Goal: Task Accomplishment & Management: Use online tool/utility

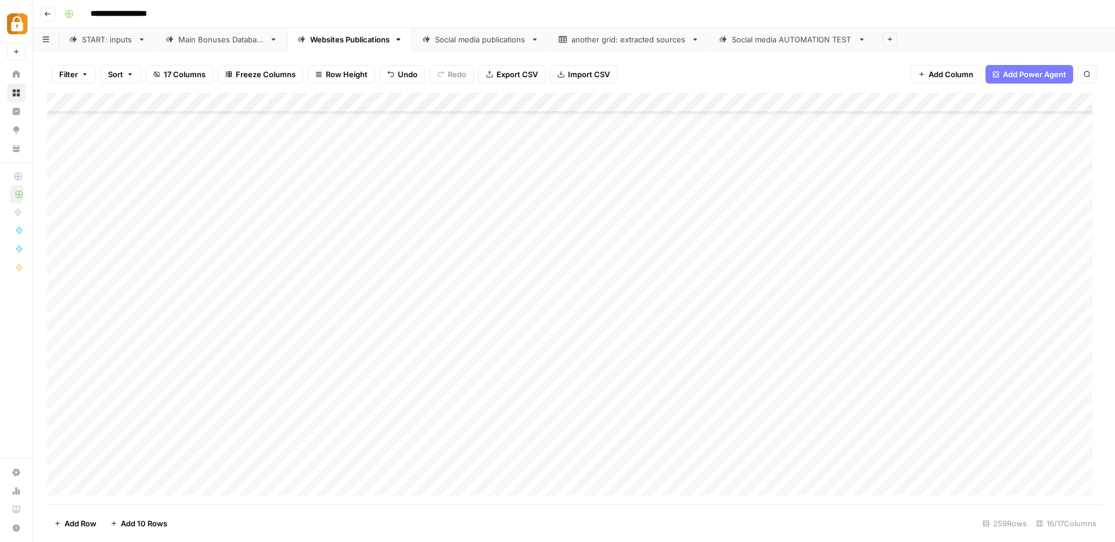
scroll to position [4750, 0]
click at [95, 42] on div "START: inputs" at bounding box center [107, 40] width 51 height 12
click at [966, 505] on span "Reload" at bounding box center [961, 507] width 23 height 10
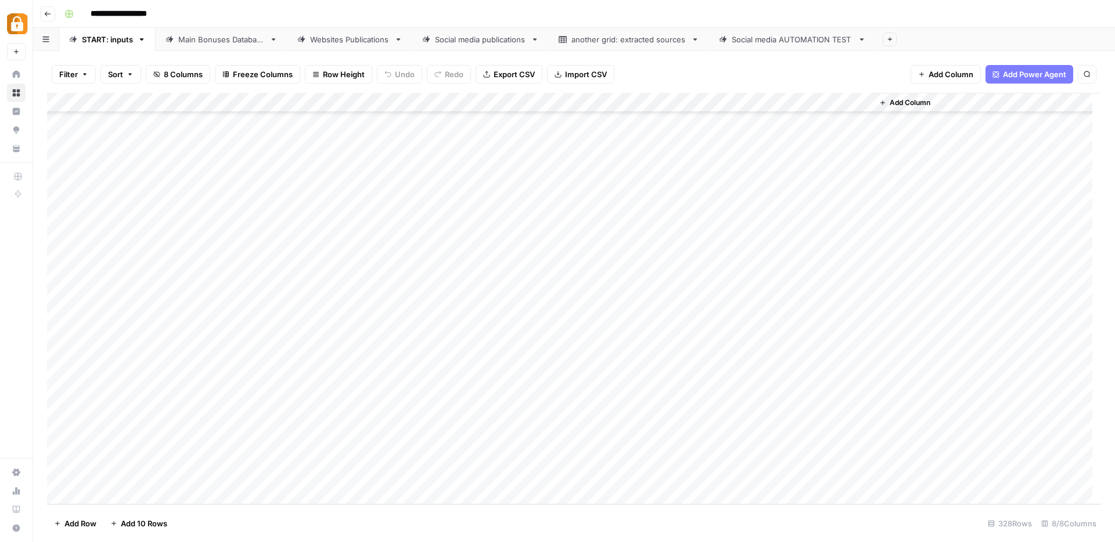
click at [296, 159] on div "Add Column" at bounding box center [574, 299] width 1054 height 412
type textarea "**********"
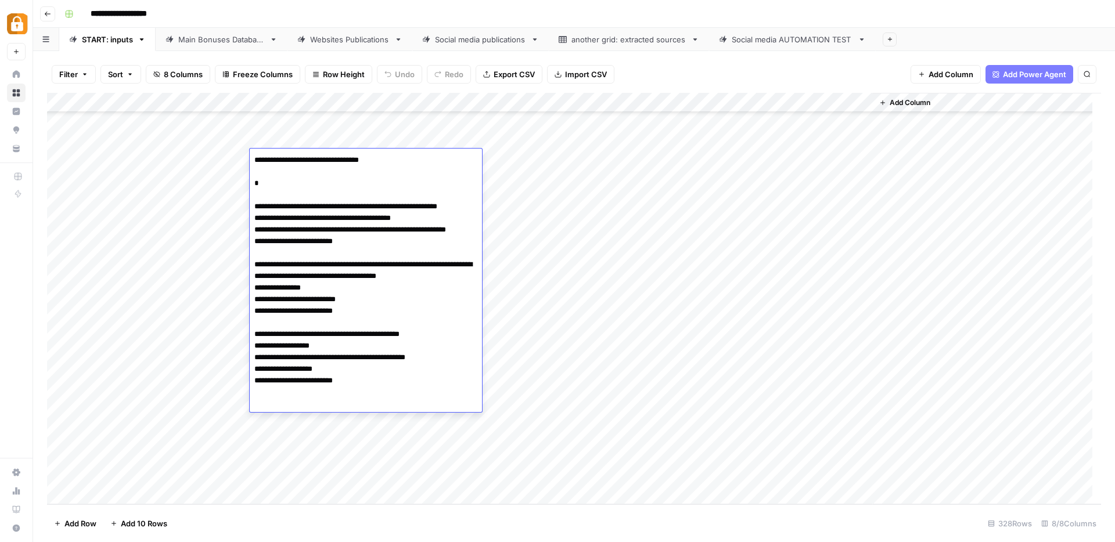
click at [772, 159] on div "Add Column" at bounding box center [574, 299] width 1054 height 412
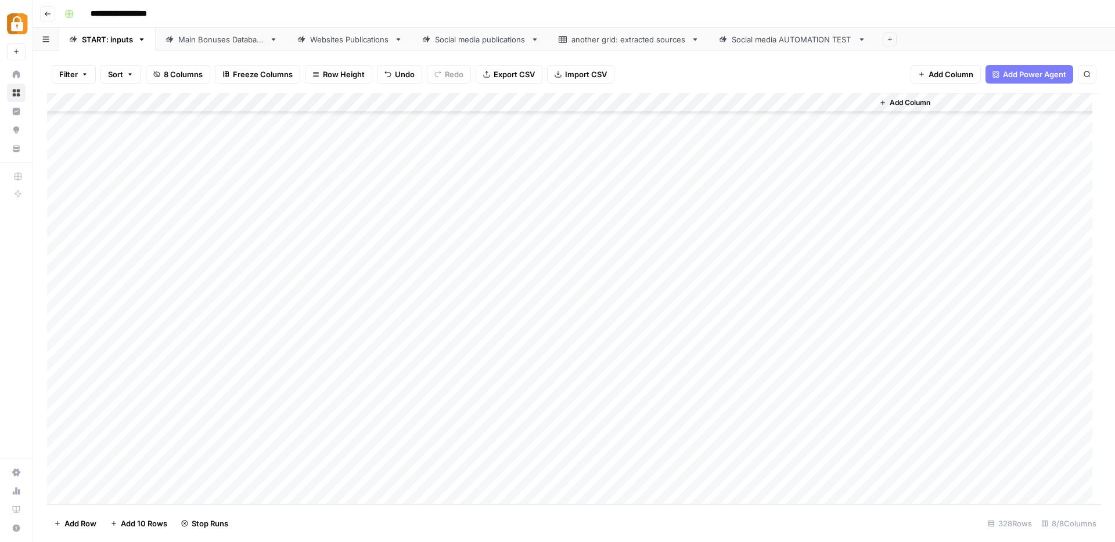
click at [551, 156] on div "Add Column" at bounding box center [574, 299] width 1054 height 412
click at [545, 157] on div "Add Column" at bounding box center [574, 299] width 1054 height 412
click at [551, 225] on button "e-mail" at bounding box center [544, 225] width 32 height 14
click at [692, 256] on div "Add Column" at bounding box center [574, 299] width 1054 height 412
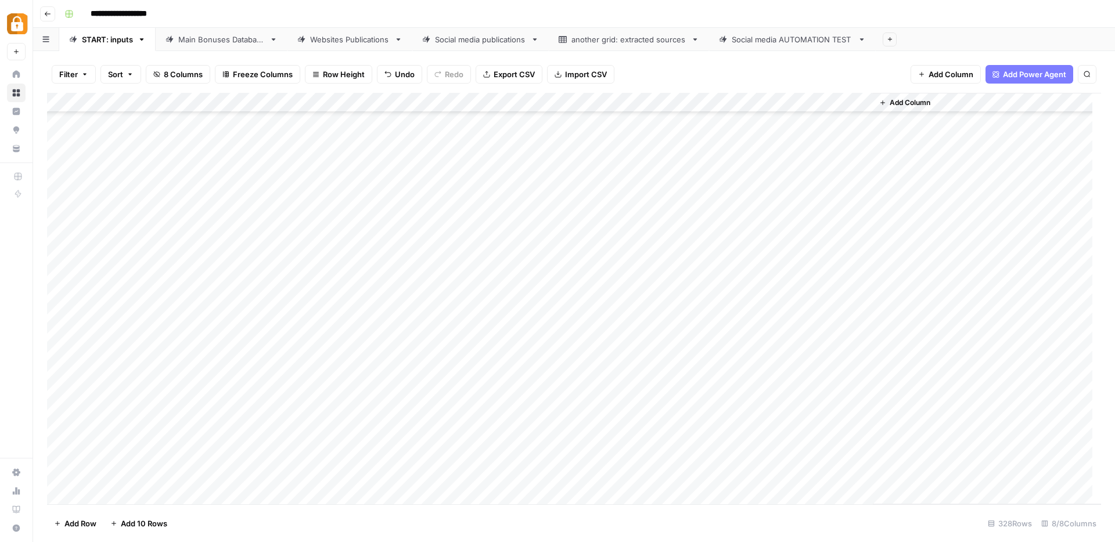
click at [692, 256] on div "Add Column" at bounding box center [574, 299] width 1054 height 412
type textarea "***"
click at [222, 252] on div "Add Column" at bounding box center [574, 299] width 1054 height 412
click at [211, 252] on div "Add Column" at bounding box center [574, 299] width 1054 height 412
click at [239, 320] on div "Max" at bounding box center [257, 319] width 116 height 21
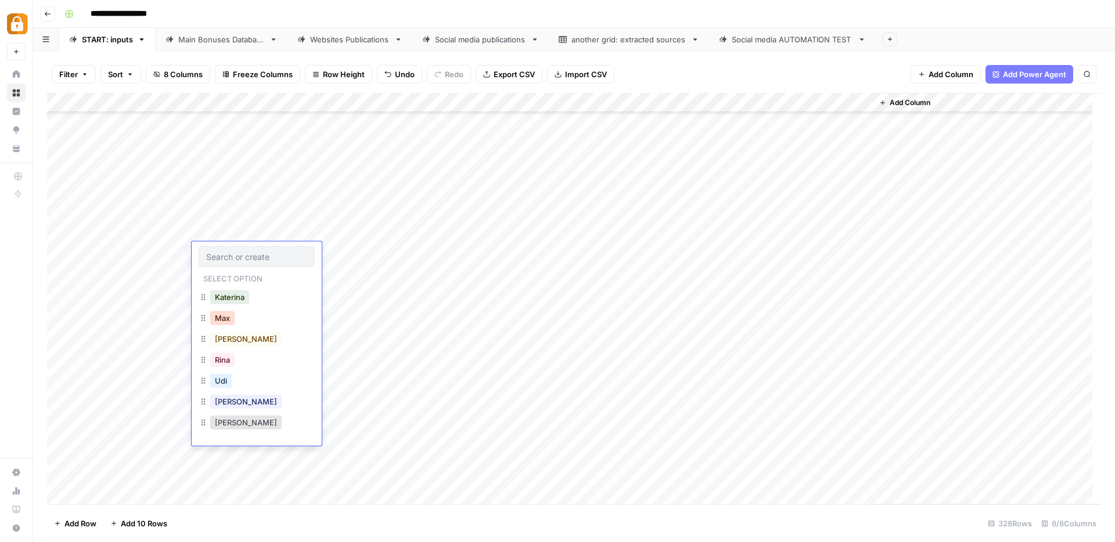
click at [220, 324] on button "Max" at bounding box center [222, 318] width 24 height 14
click at [405, 530] on footer "Add Row Add 10 Rows [STREET_ADDRESS]" at bounding box center [574, 524] width 1054 height 38
click at [202, 42] on div "Main Bonuses Database" at bounding box center [221, 40] width 87 height 12
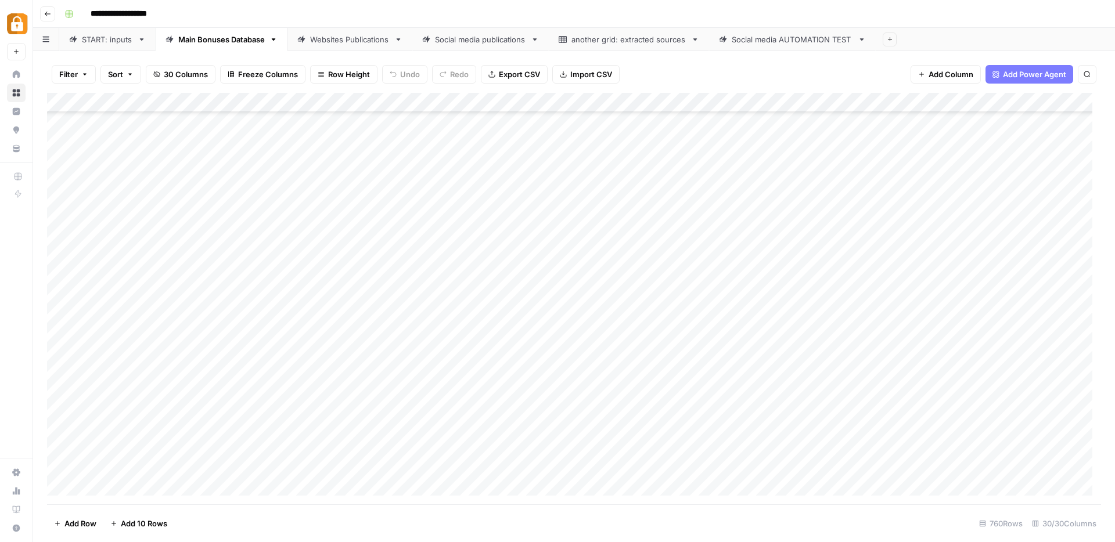
scroll to position [14643, 0]
click at [198, 425] on div "Add Column" at bounding box center [574, 299] width 1054 height 412
click at [198, 425] on textarea "**********" at bounding box center [268, 428] width 186 height 16
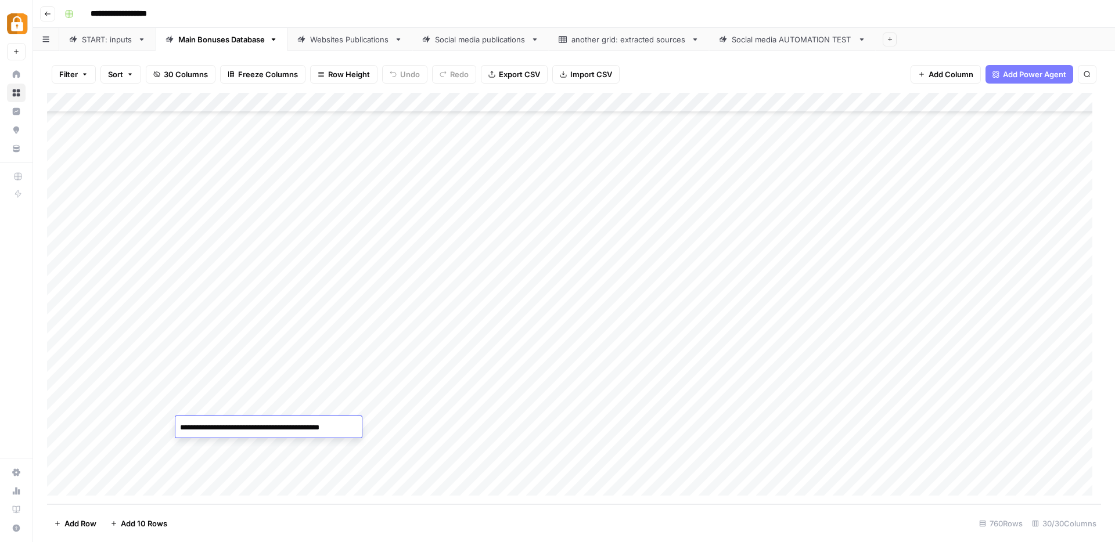
click at [198, 425] on textarea "**********" at bounding box center [268, 428] width 186 height 16
type textarea "***"
click at [205, 527] on footer "Add Row Add 10 Rows 760 Rows 30/30 Columns" at bounding box center [574, 524] width 1054 height 38
click at [194, 448] on div "Add Column" at bounding box center [574, 299] width 1054 height 412
click at [195, 426] on div "Add Column" at bounding box center [574, 299] width 1054 height 412
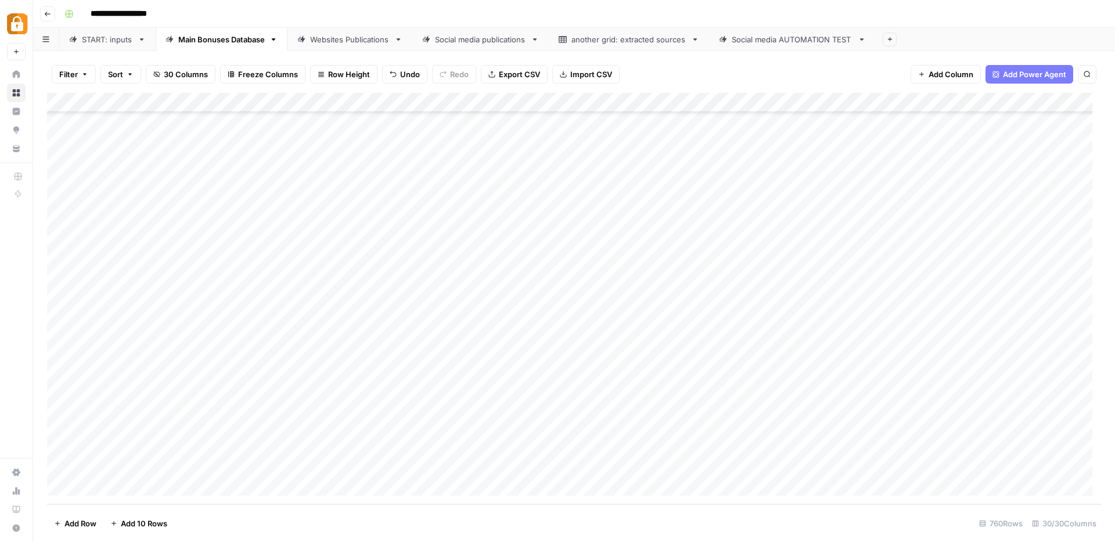
click at [204, 448] on div "Add Column" at bounding box center [574, 299] width 1054 height 412
click at [200, 466] on div "Add Column" at bounding box center [574, 299] width 1054 height 412
click at [271, 527] on footer "Add Row Add 10 Rows 760 Rows 30/30 Columns" at bounding box center [574, 524] width 1054 height 38
click at [619, 425] on div "Add Column" at bounding box center [574, 299] width 1054 height 412
click at [620, 444] on div "Add Column" at bounding box center [574, 299] width 1054 height 412
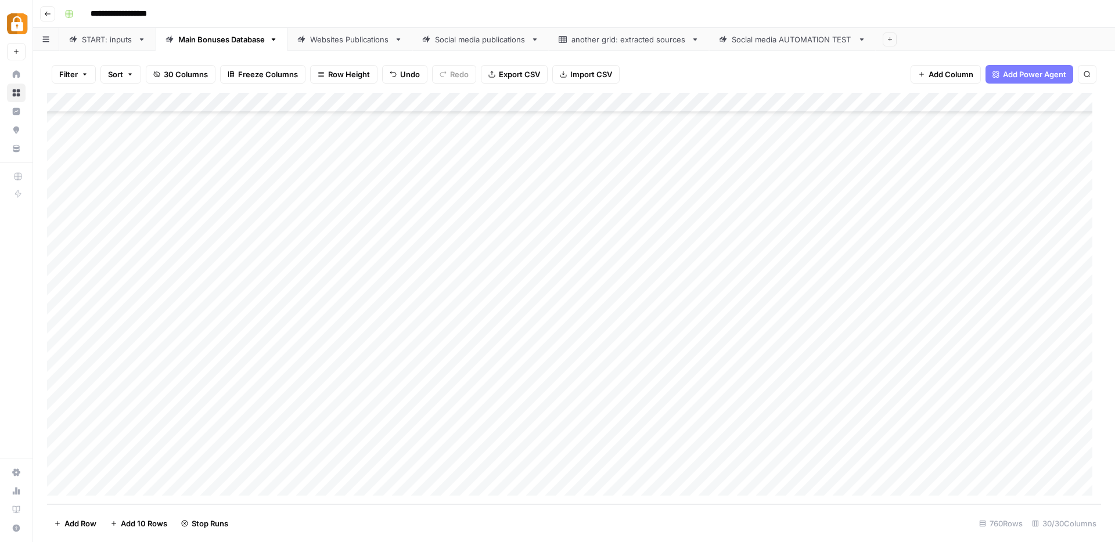
click at [619, 462] on div "Add Column" at bounding box center [574, 299] width 1054 height 412
click at [470, 425] on div "Add Column" at bounding box center [574, 299] width 1054 height 412
drag, startPoint x: 479, startPoint y: 534, endPoint x: 490, endPoint y: 528, distance: 13.3
click at [479, 534] on footer "Add Row Add 10 Rows 760 Rows 30/30 Columns" at bounding box center [574, 524] width 1054 height 38
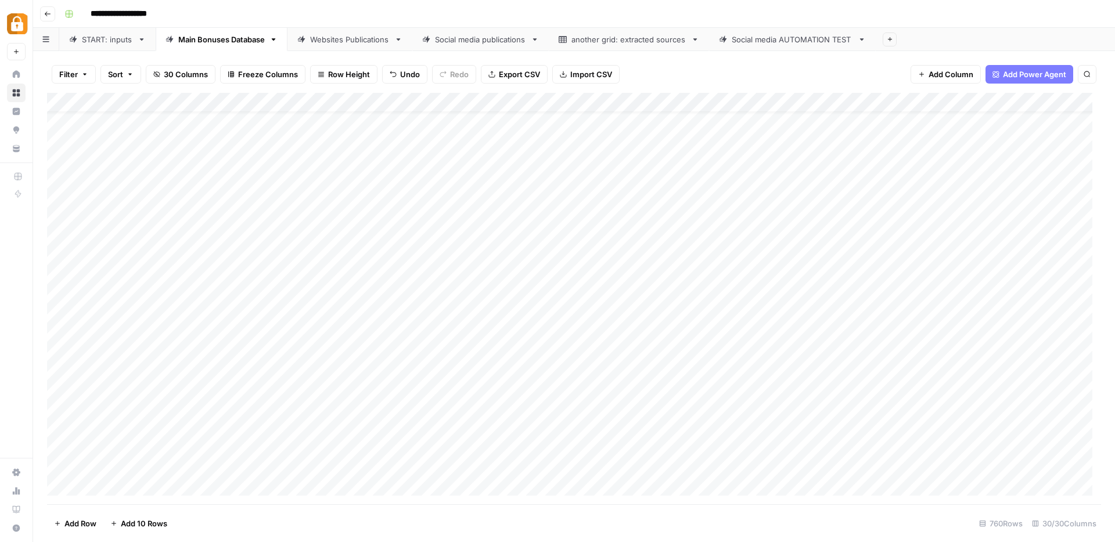
scroll to position [0, 0]
click at [482, 122] on div "Add Column" at bounding box center [574, 299] width 1054 height 412
click at [495, 124] on div "Add Column" at bounding box center [574, 299] width 1054 height 412
click at [562, 124] on textarea "**********" at bounding box center [532, 122] width 186 height 16
drag, startPoint x: 574, startPoint y: 124, endPoint x: 440, endPoint y: 121, distance: 134.2
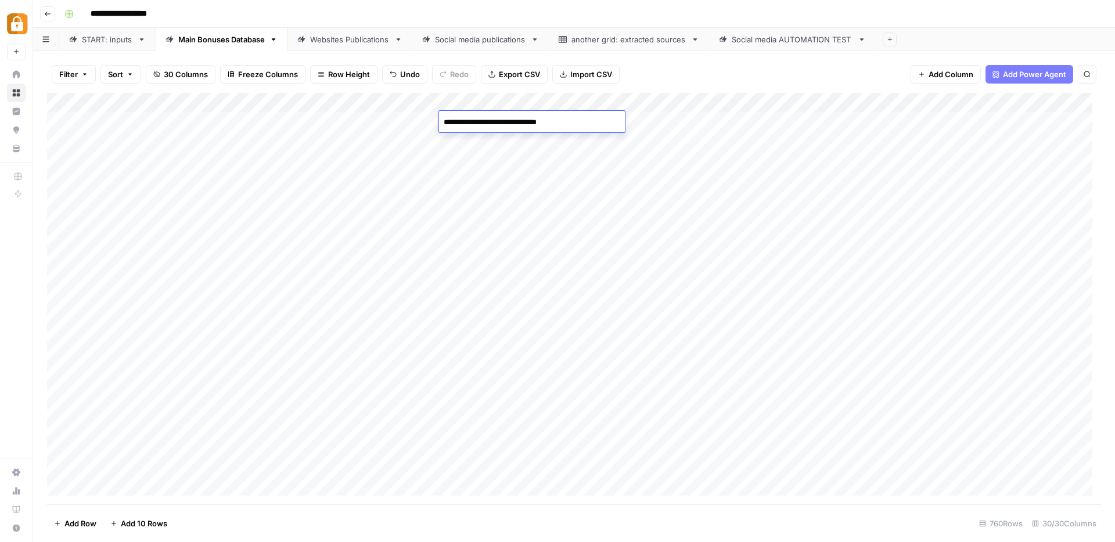
click at [440, 121] on textarea "**********" at bounding box center [532, 122] width 186 height 16
click at [477, 430] on div "Add Column" at bounding box center [574, 299] width 1054 height 412
type textarea "**********"
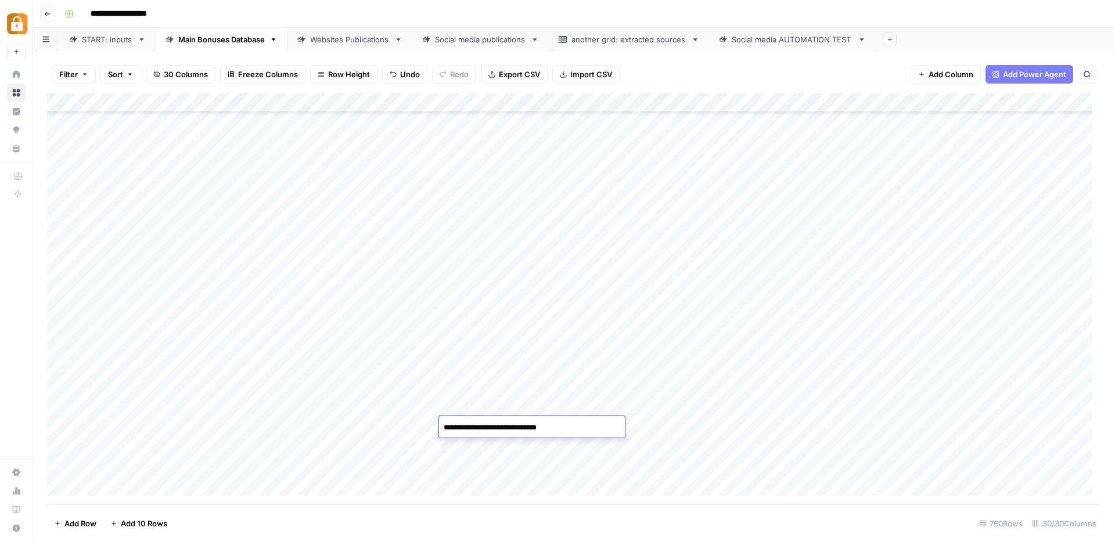
click at [474, 451] on div "Add Column" at bounding box center [574, 299] width 1054 height 412
type textarea "**********"
click at [472, 469] on div "Add Column" at bounding box center [574, 299] width 1054 height 412
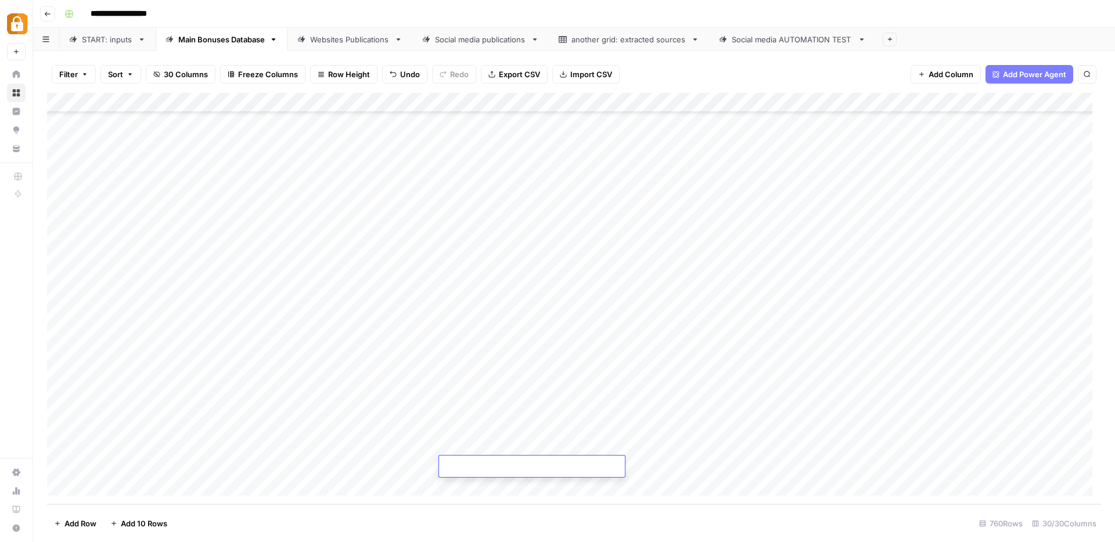
type textarea "**********"
click at [504, 519] on footer "Add Row Add 10 Rows 760 Rows 30/30 Columns" at bounding box center [574, 524] width 1054 height 38
click at [330, 45] on div "Websites Publications" at bounding box center [350, 40] width 80 height 12
click at [257, 101] on div "Add Column" at bounding box center [574, 299] width 1054 height 412
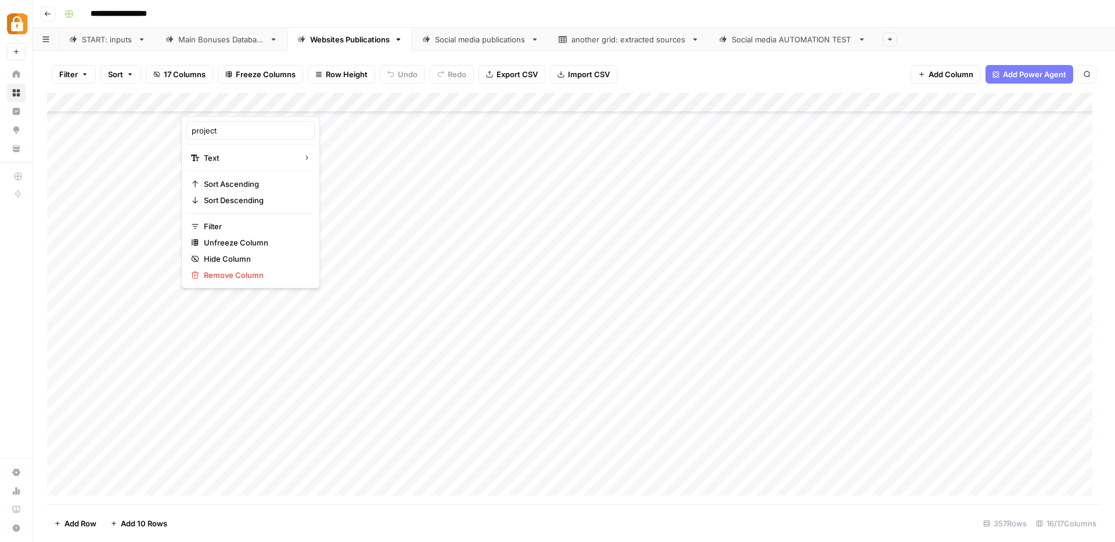
click at [240, 102] on div at bounding box center [223, 104] width 85 height 23
click at [214, 486] on div "Add Column" at bounding box center [574, 299] width 1054 height 412
click at [219, 487] on div "Add Column" at bounding box center [574, 299] width 1054 height 412
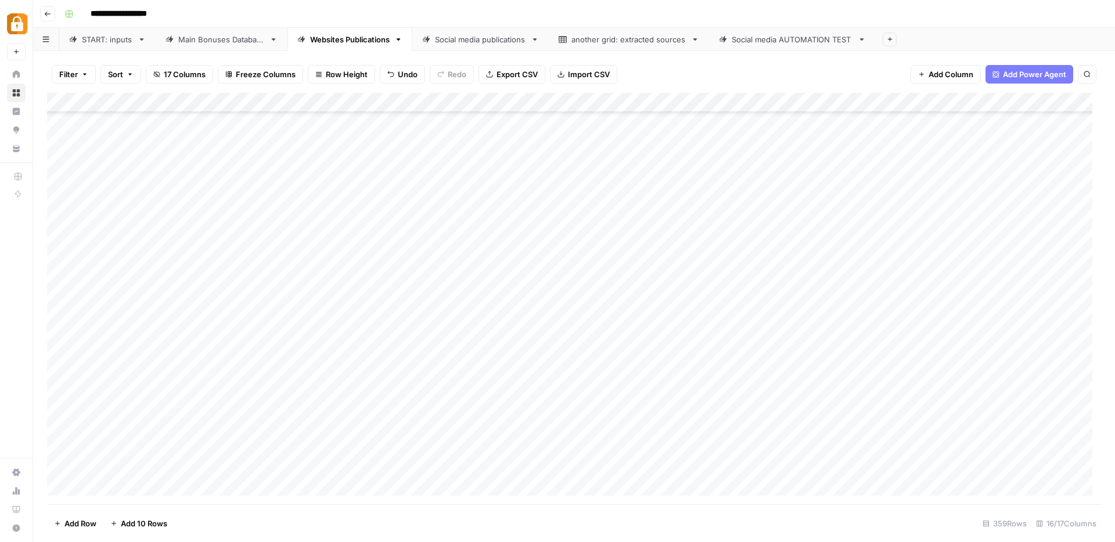
scroll to position [6725, 0]
click at [222, 459] on textarea at bounding box center [274, 467] width 186 height 16
click at [465, 456] on div "Add Column" at bounding box center [574, 299] width 1054 height 412
click at [210, 44] on div "Main Bonuses Database" at bounding box center [221, 40] width 87 height 12
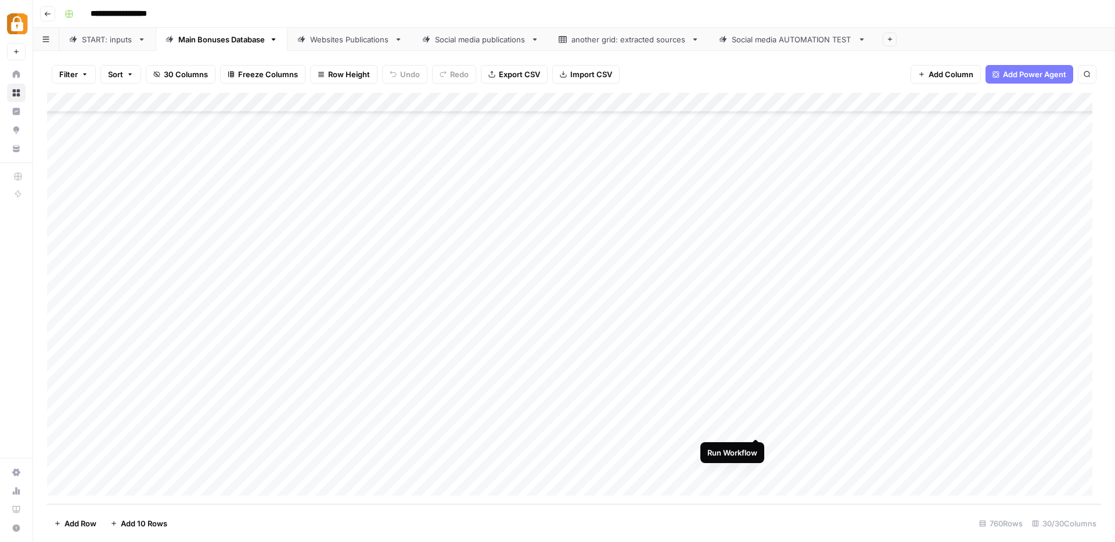
click at [754, 428] on div "Add Column" at bounding box center [574, 299] width 1054 height 412
click at [755, 444] on div "Add Column" at bounding box center [574, 299] width 1054 height 412
click at [756, 467] on div "Add Column" at bounding box center [574, 299] width 1054 height 412
click at [846, 429] on div "Add Column" at bounding box center [574, 299] width 1054 height 412
click at [860, 429] on div "Add Column" at bounding box center [574, 299] width 1054 height 412
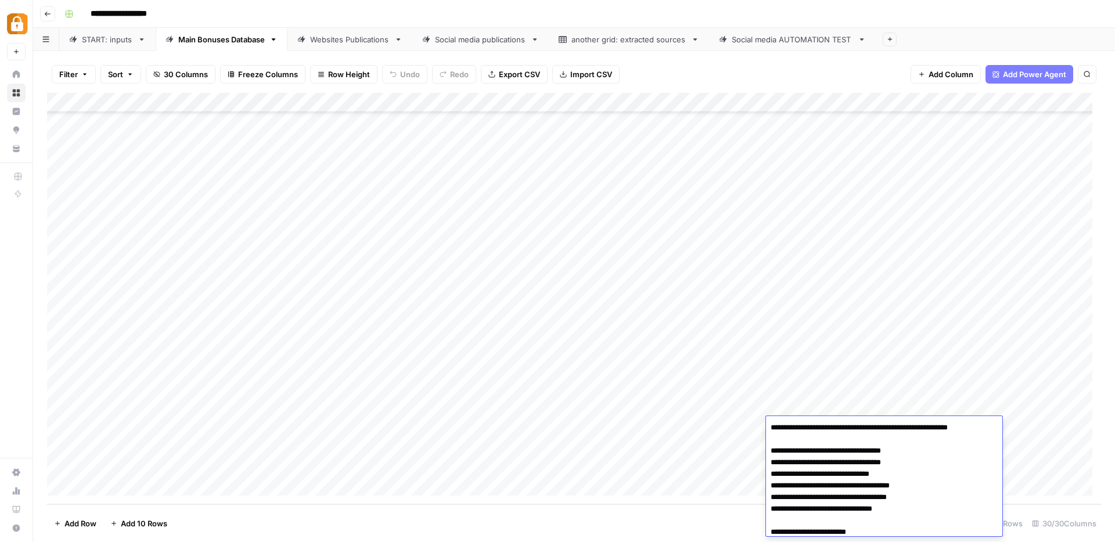
click at [860, 429] on textarea "**********" at bounding box center [884, 492] width 236 height 144
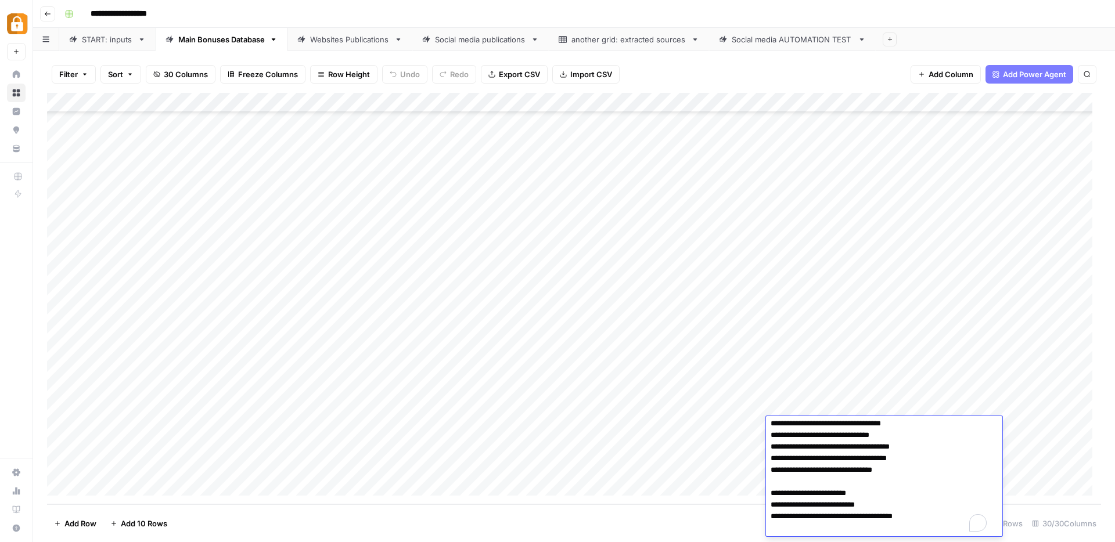
click at [915, 466] on textarea "**********" at bounding box center [880, 459] width 228 height 156
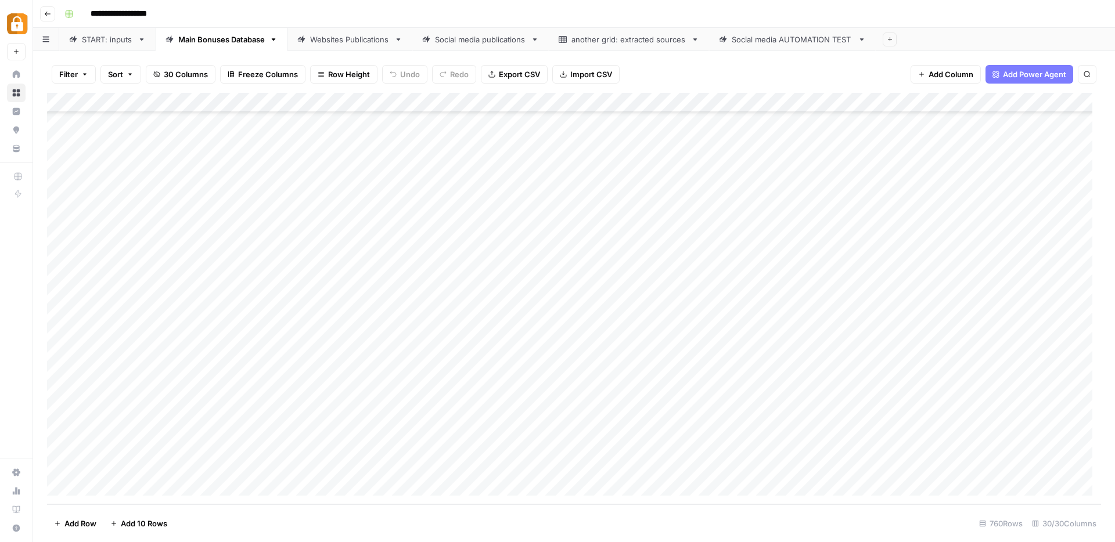
click at [655, 516] on footer "Add Row Add 10 Rows 760 Rows 30/30 Columns" at bounding box center [574, 524] width 1054 height 38
click at [327, 42] on div "Websites Publications" at bounding box center [350, 40] width 80 height 12
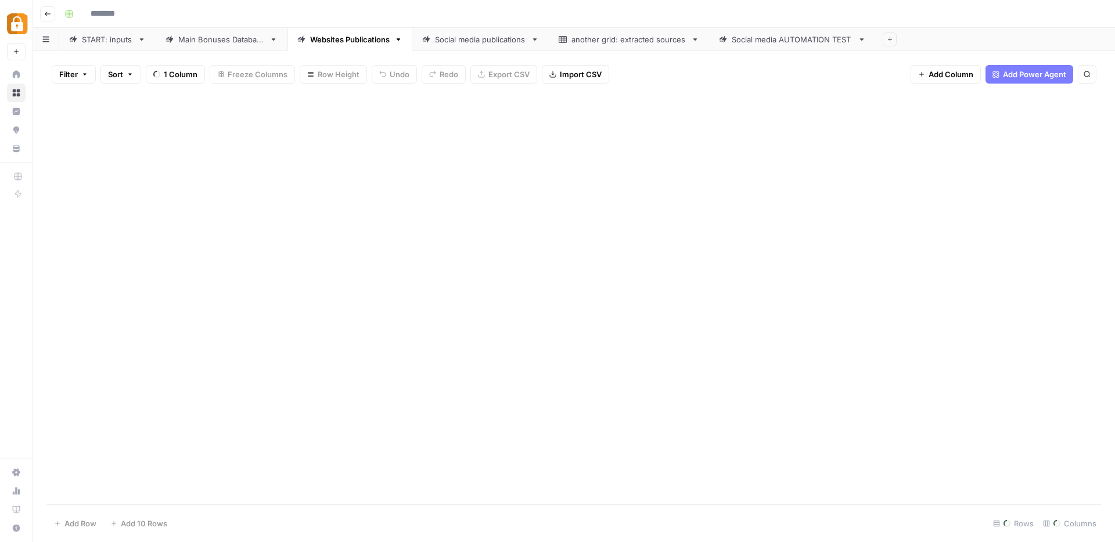
type input "**********"
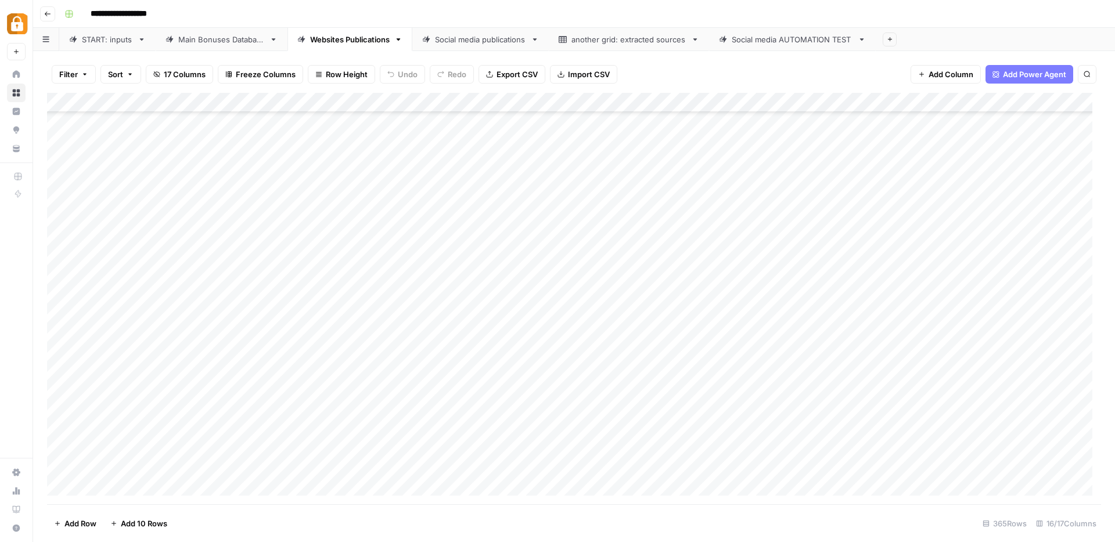
scroll to position [6843, 0]
click at [746, 369] on div "Add Column" at bounding box center [574, 299] width 1054 height 412
click at [749, 390] on div "Add Column" at bounding box center [574, 299] width 1054 height 412
click at [746, 405] on div "Add Column" at bounding box center [574, 299] width 1054 height 412
click at [747, 426] on div "Add Column" at bounding box center [574, 299] width 1054 height 412
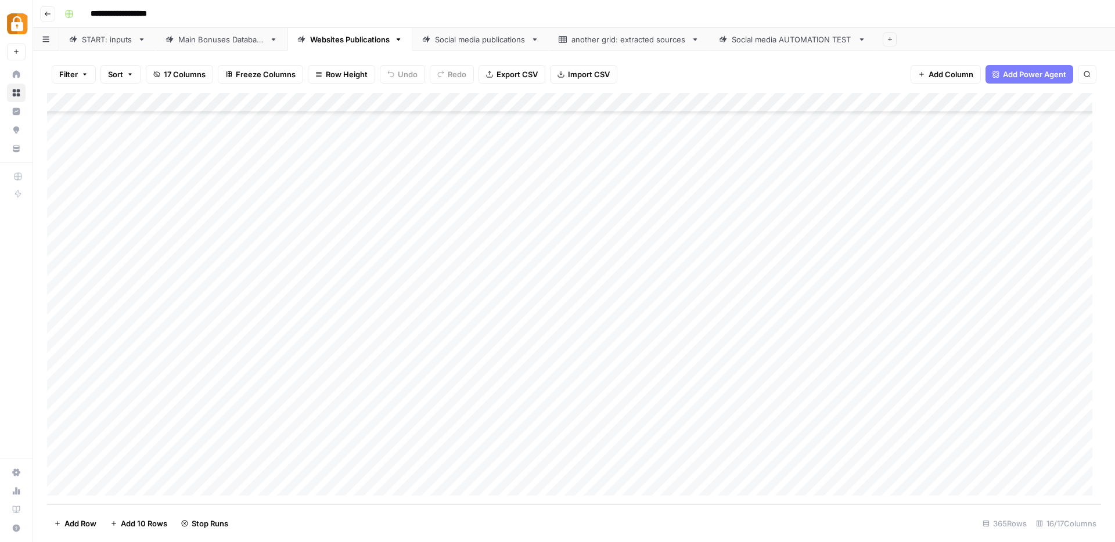
click at [747, 450] on div "Add Column" at bounding box center [574, 299] width 1054 height 412
click at [747, 465] on div "Add Column" at bounding box center [574, 299] width 1054 height 412
click at [213, 44] on div "Main Bonuses Database" at bounding box center [221, 40] width 87 height 12
click at [849, 409] on div "Add Column" at bounding box center [574, 299] width 1054 height 412
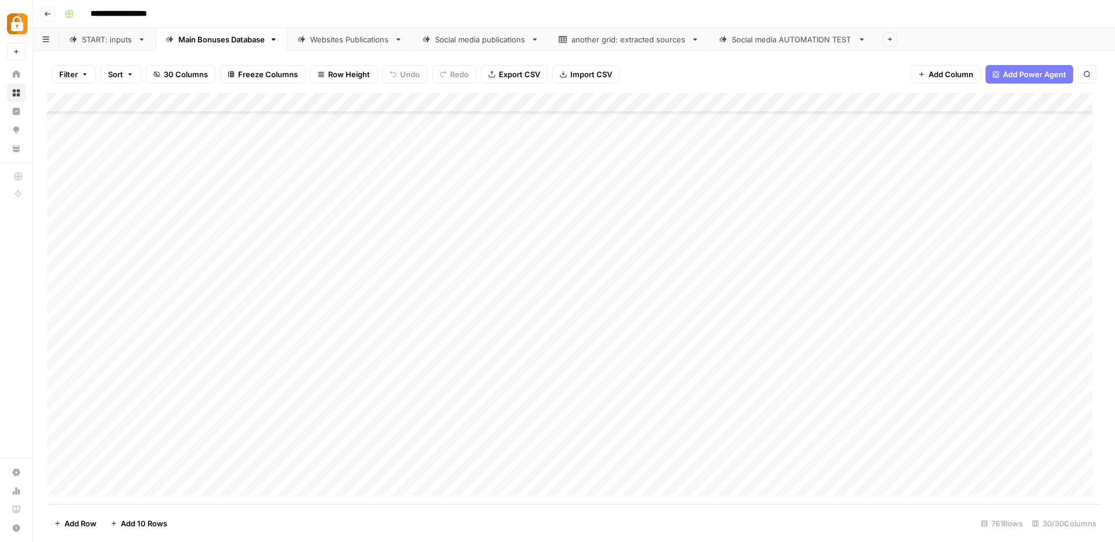
click at [790, 408] on div "Add Column" at bounding box center [574, 299] width 1054 height 412
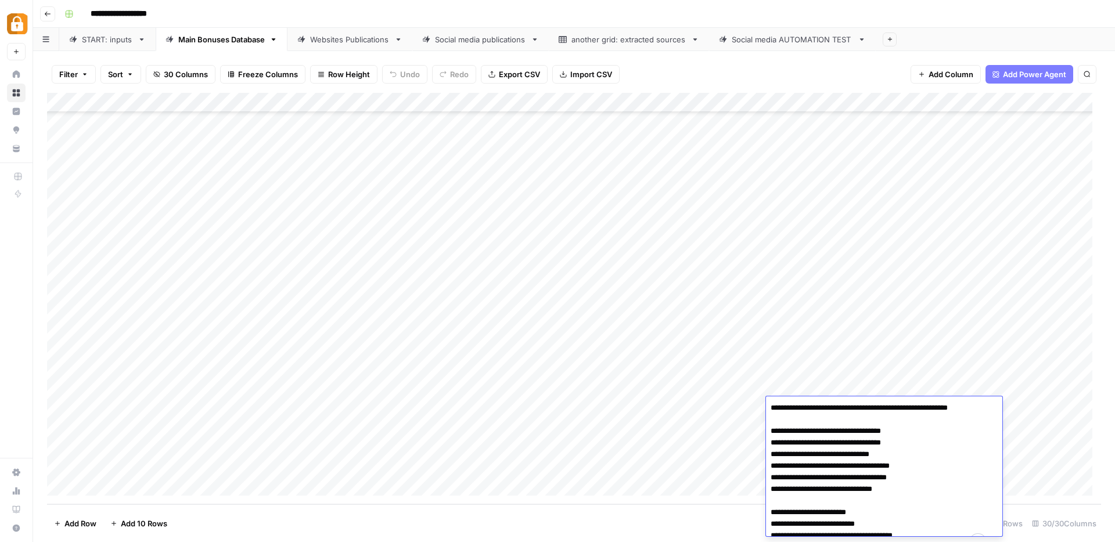
click at [790, 408] on textarea "**********" at bounding box center [880, 478] width 228 height 156
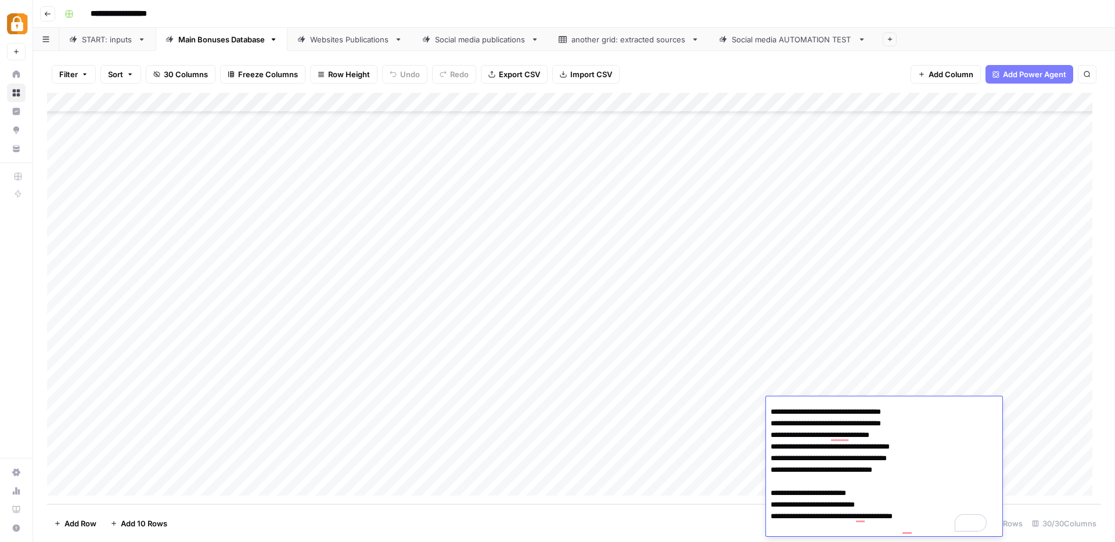
scroll to position [19, 0]
click at [706, 510] on footer "Add Row Add 10 Rows 761 Rows 30/30 Columns" at bounding box center [574, 524] width 1054 height 38
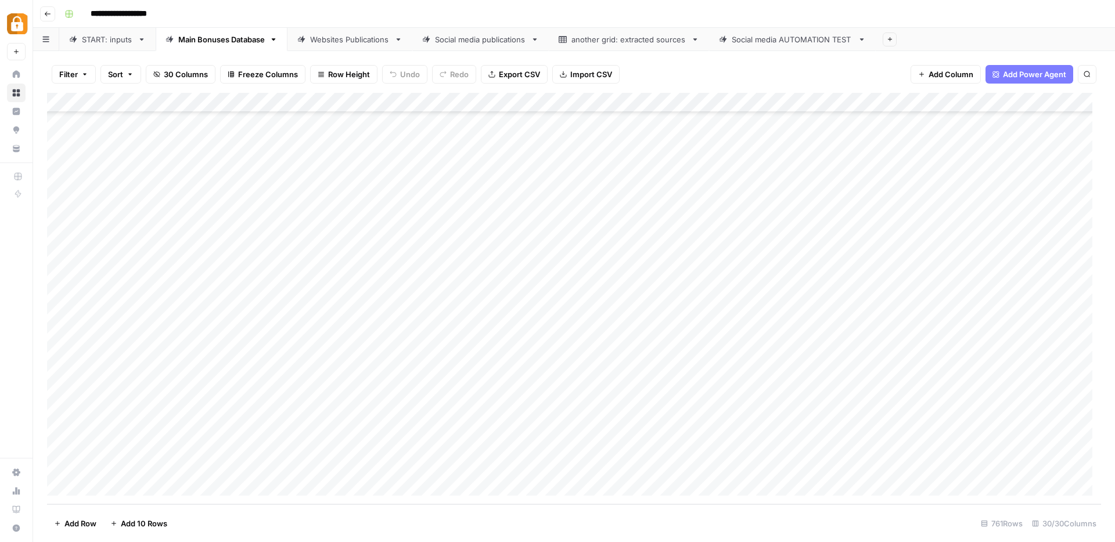
click at [800, 406] on div "Add Column" at bounding box center [574, 299] width 1054 height 412
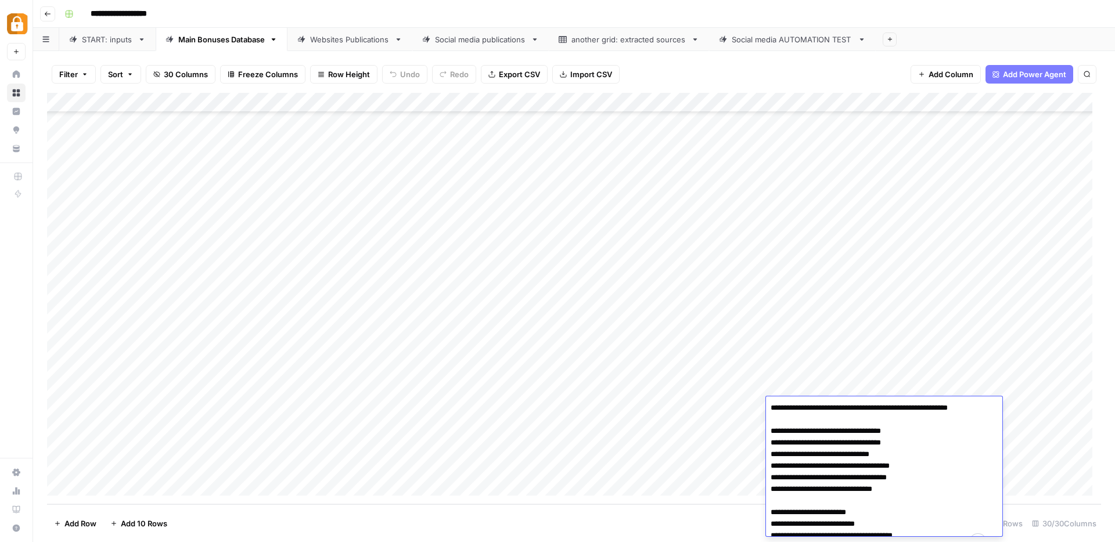
click at [800, 406] on textarea "**********" at bounding box center [880, 478] width 228 height 156
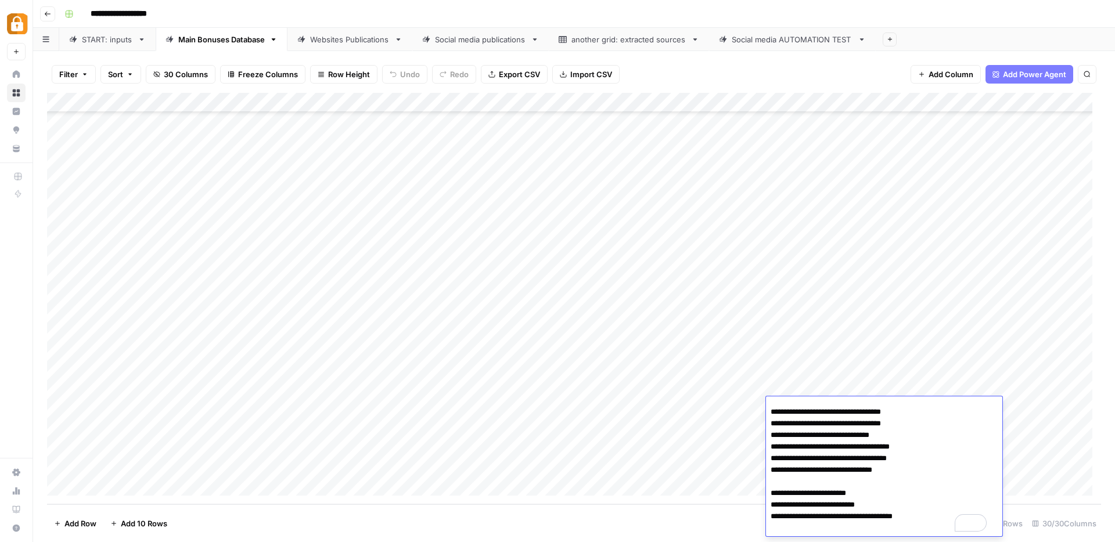
click at [699, 510] on footer "Add Row Add 10 Rows 761 Rows 30/30 Columns" at bounding box center [574, 524] width 1054 height 38
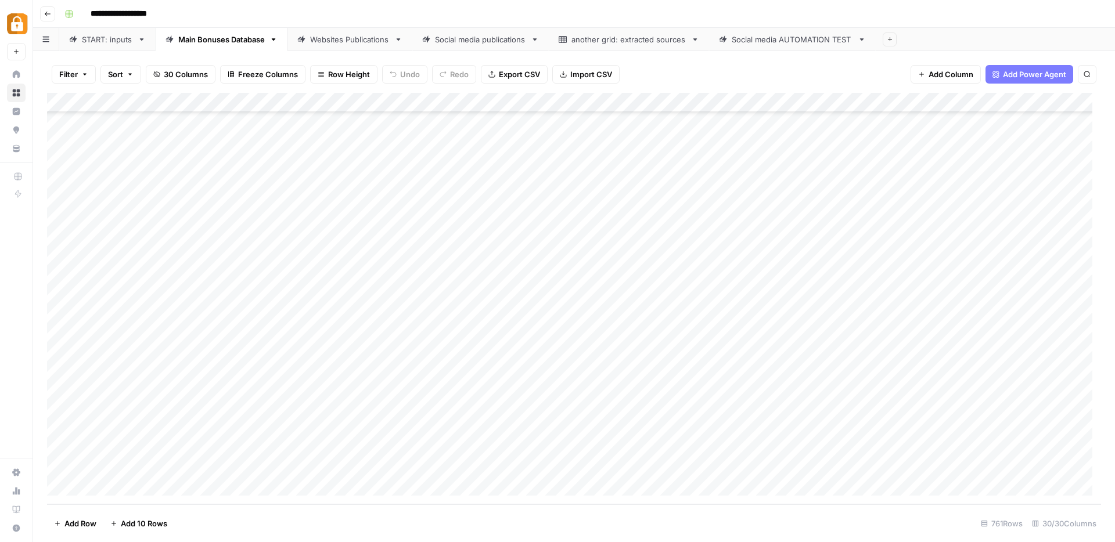
click at [353, 42] on div "Websites Publications" at bounding box center [350, 40] width 80 height 12
click at [489, 329] on div "Add Column" at bounding box center [574, 299] width 1054 height 412
click at [493, 329] on div "Add Column" at bounding box center [574, 299] width 1054 height 412
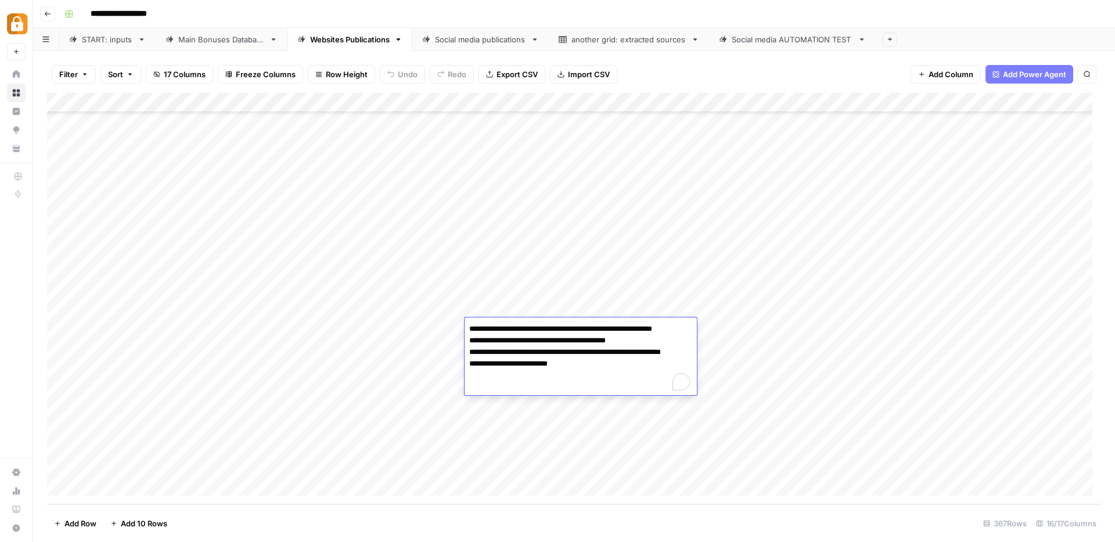
click at [595, 332] on textarea "**********" at bounding box center [581, 358] width 232 height 74
click at [731, 530] on footer "Add Row Add 10 Rows 367 Rows 16/17 Columns" at bounding box center [574, 524] width 1054 height 38
